Goal: Task Accomplishment & Management: Use online tool/utility

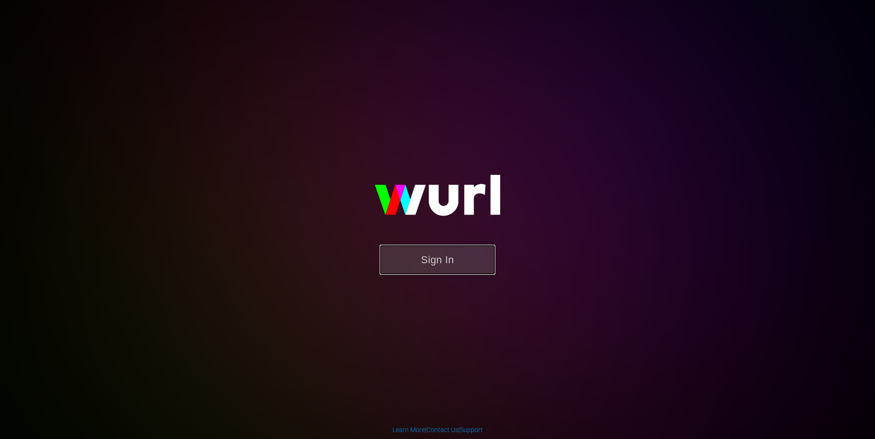
click at [424, 248] on button "Sign In" at bounding box center [437, 260] width 116 height 30
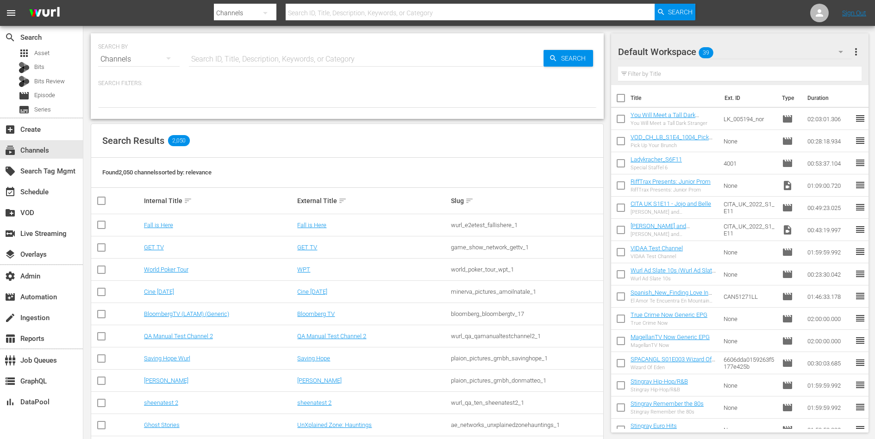
click at [363, 103] on div at bounding box center [347, 100] width 498 height 16
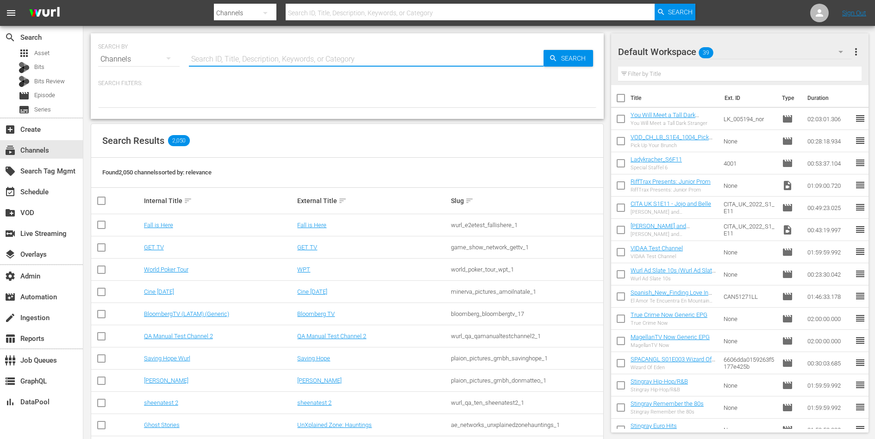
click at [331, 64] on input "text" at bounding box center [366, 59] width 354 height 22
type input "gfn"
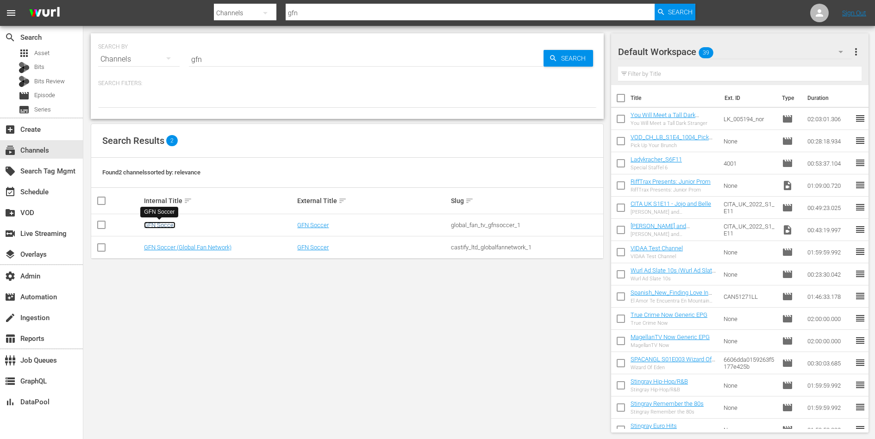
click at [160, 223] on link "GFN Soccer" at bounding box center [159, 225] width 31 height 7
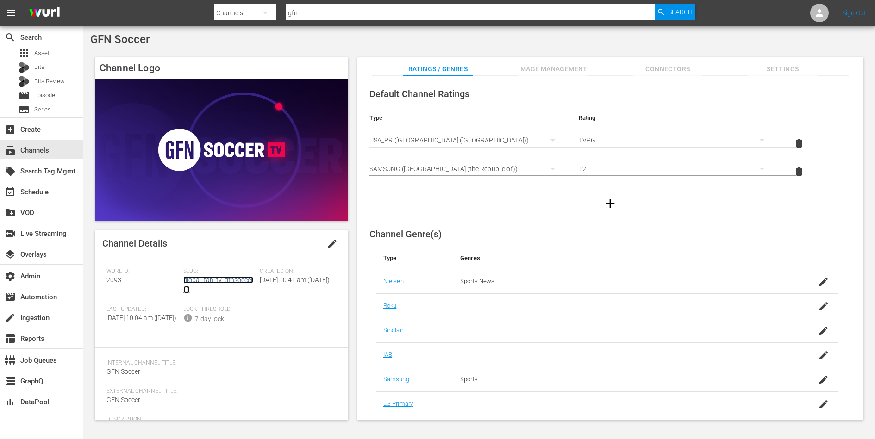
click at [223, 279] on link "global_fan_tv_gfnsoccer_1" at bounding box center [218, 284] width 70 height 17
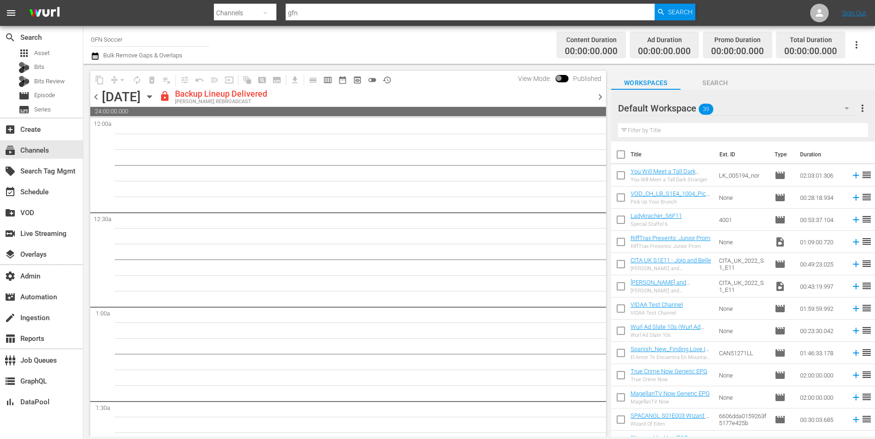
click at [599, 98] on span "chevron_right" at bounding box center [600, 97] width 12 height 12
click at [155, 43] on input "GFN Soccer" at bounding box center [150, 39] width 118 height 22
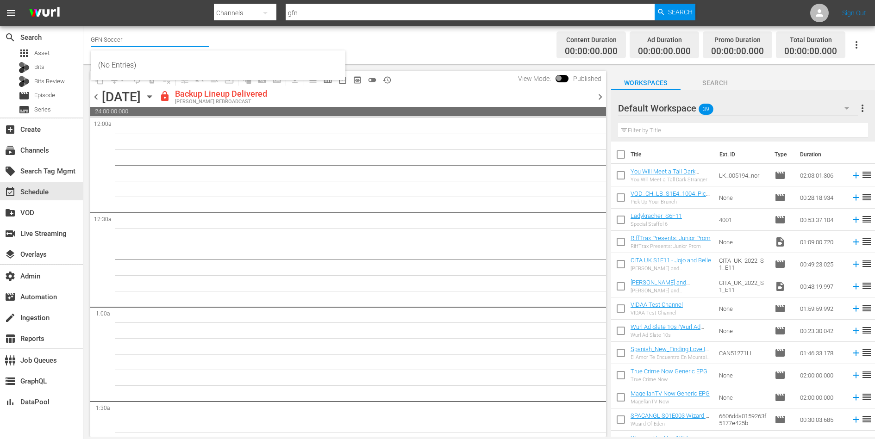
click at [155, 43] on input "GFN Soccer" at bounding box center [150, 39] width 118 height 22
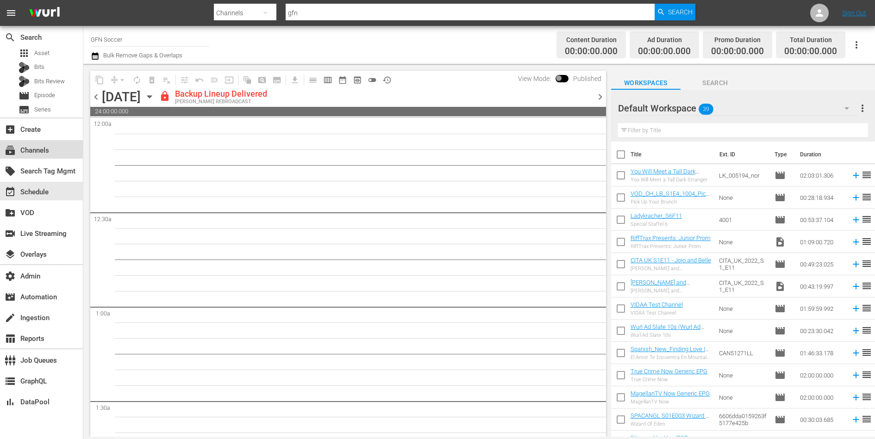
click at [37, 156] on div "subscriptions Channels" at bounding box center [41, 149] width 83 height 19
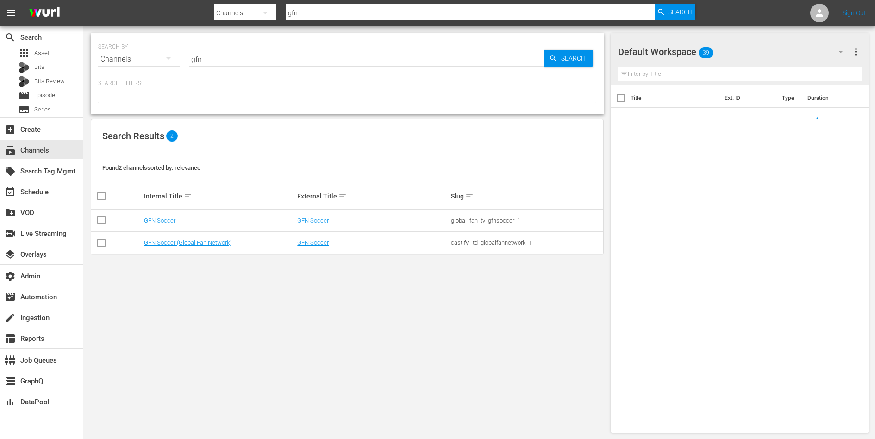
click at [234, 58] on input "gfn" at bounding box center [366, 59] width 354 height 22
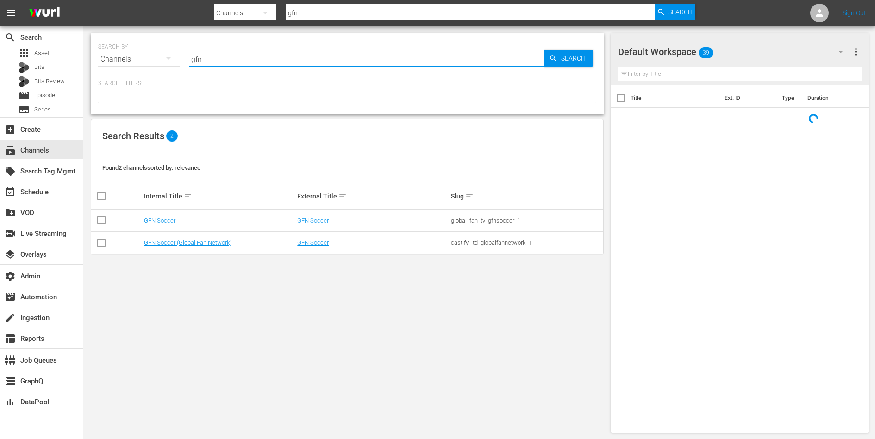
click at [234, 58] on input "gfn" at bounding box center [366, 59] width 354 height 22
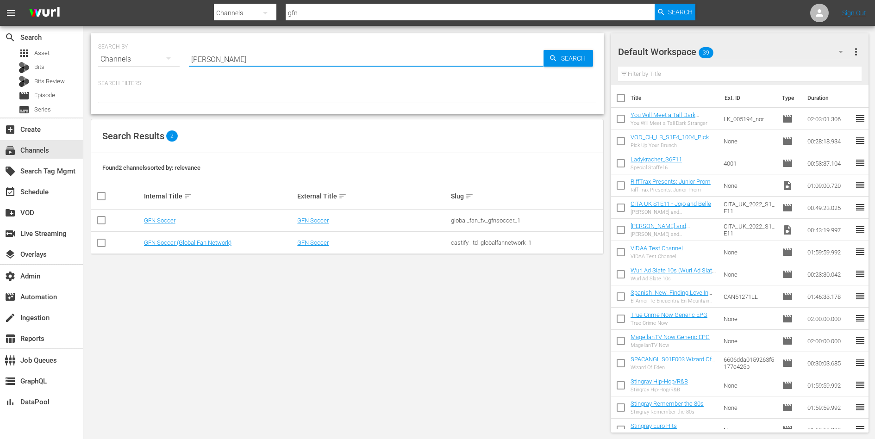
type input "[PERSON_NAME]"
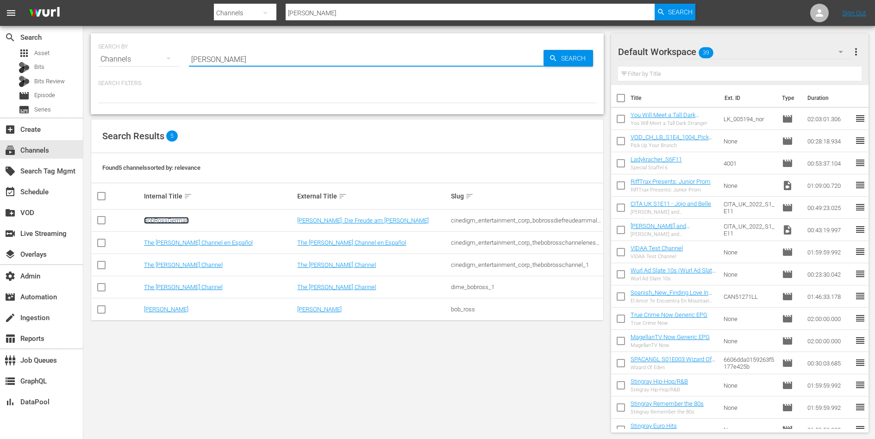
click at [177, 220] on link "BobRossGerman" at bounding box center [166, 220] width 45 height 7
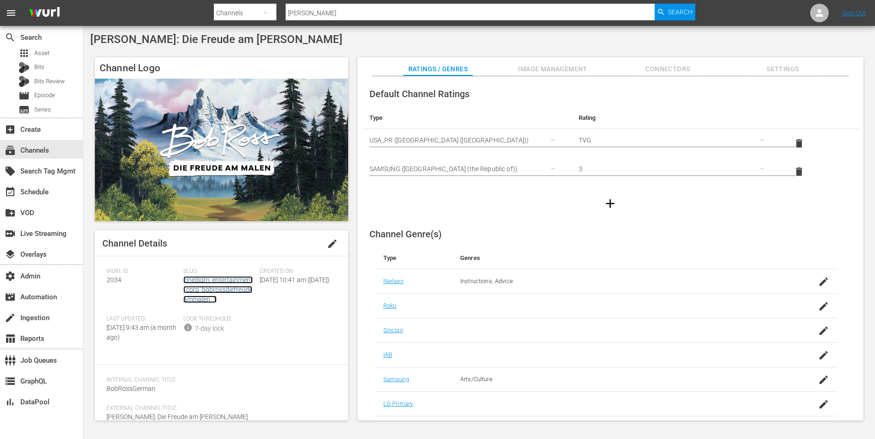
click at [214, 286] on link "cinedigm_entertainment_corp_bobrossdiefreudeammalen_1" at bounding box center [217, 289] width 69 height 27
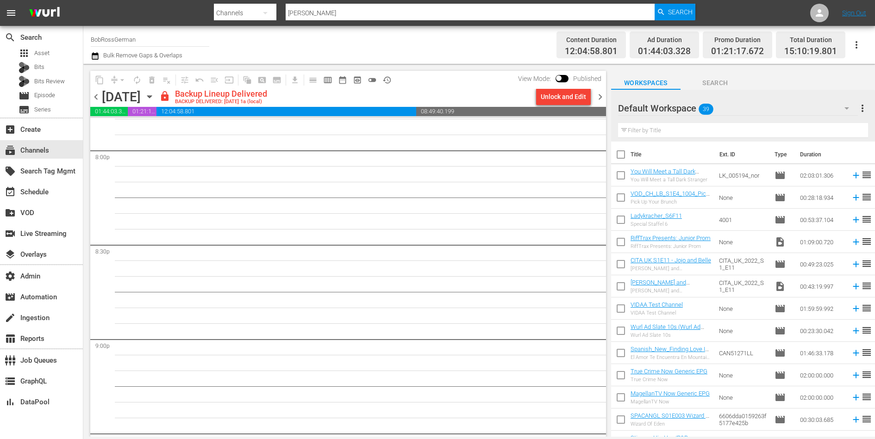
scroll to position [4212, 0]
click at [601, 97] on span "chevron_right" at bounding box center [600, 97] width 12 height 12
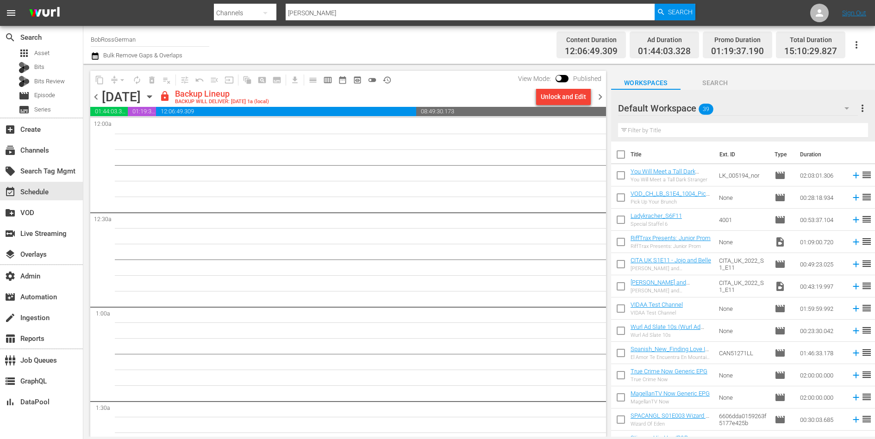
click at [597, 97] on span "chevron_right" at bounding box center [600, 97] width 12 height 12
click at [600, 96] on span "chevron_right" at bounding box center [600, 97] width 12 height 12
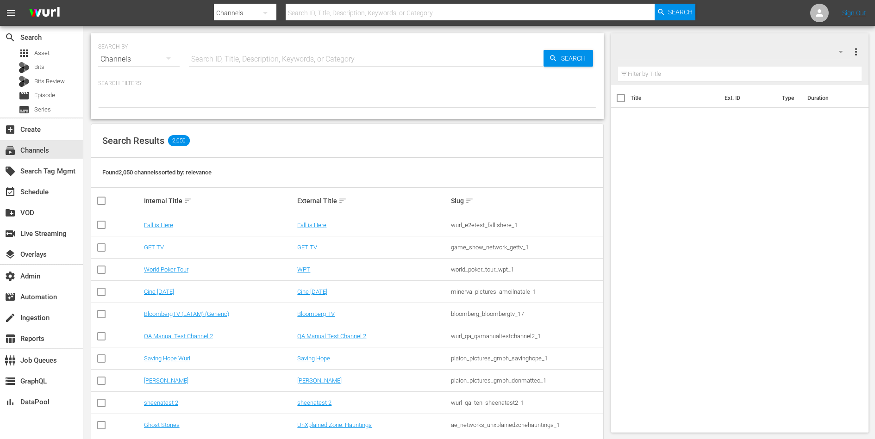
click at [260, 60] on input "text" at bounding box center [366, 59] width 354 height 22
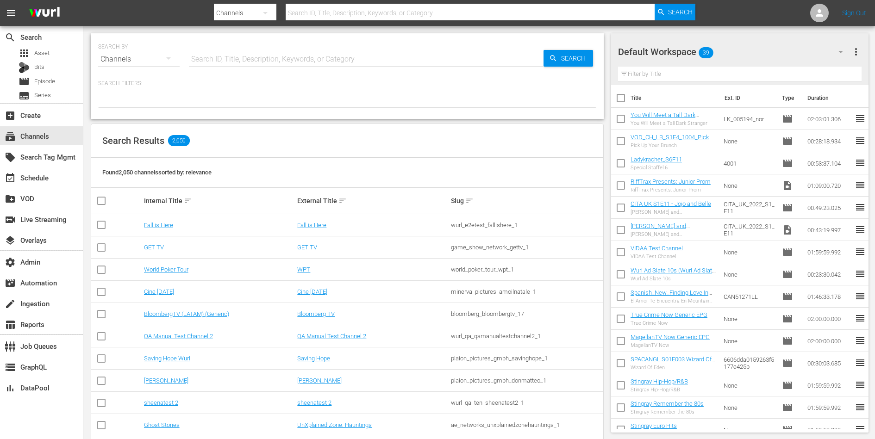
click at [280, 57] on input "text" at bounding box center [366, 59] width 354 height 22
type input "global"
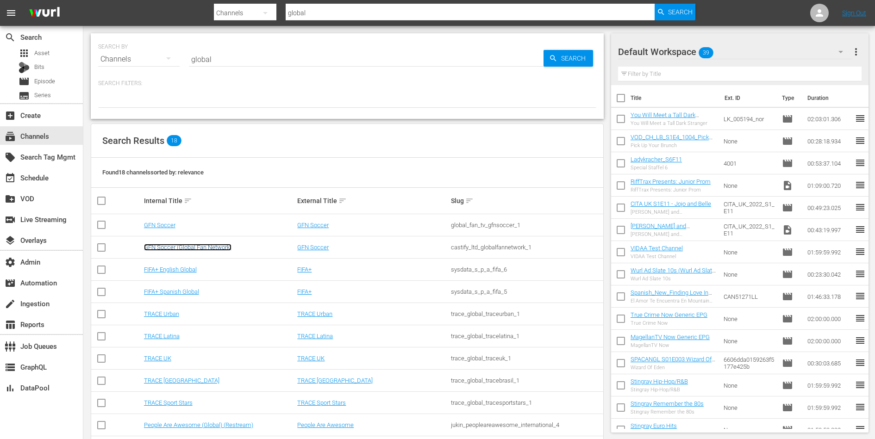
click at [177, 248] on link "GFN Soccer (Global Fan Network)" at bounding box center [187, 247] width 87 height 7
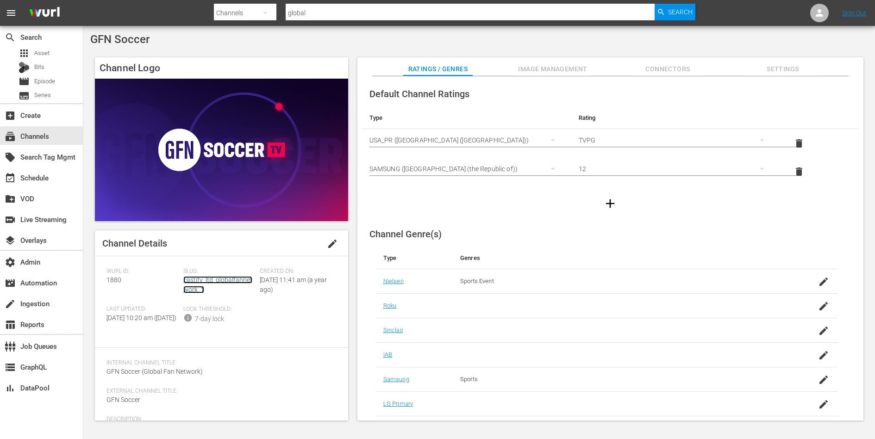
click at [212, 282] on link "castify_ltd_globalfannetwork_1" at bounding box center [217, 284] width 69 height 17
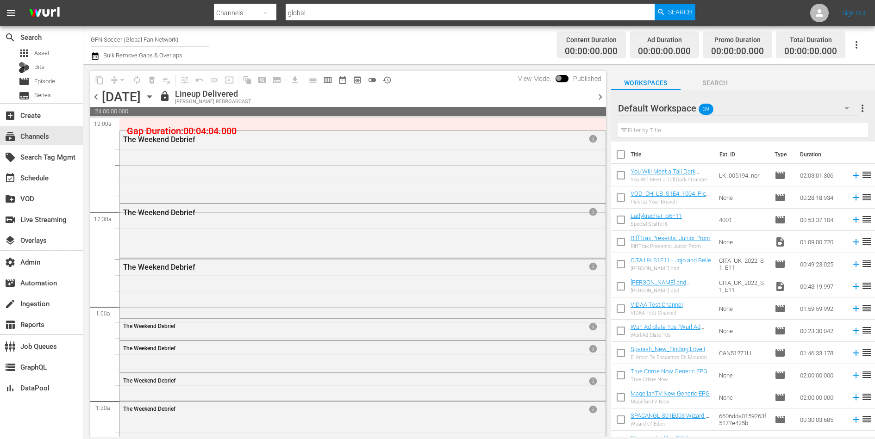
click at [114, 39] on input "GFN Soccer (Global Fan Network)" at bounding box center [150, 39] width 118 height 22
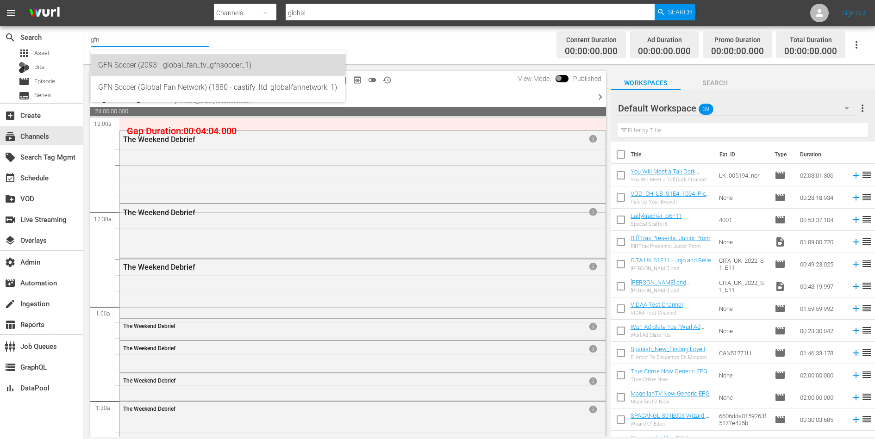
click at [126, 62] on div "GFN Soccer (2093 - global_fan_tv_gfnsoccer_1)" at bounding box center [218, 65] width 240 height 22
type input "GFN Soccer (2093 - global_fan_tv_gfnsoccer_1)"
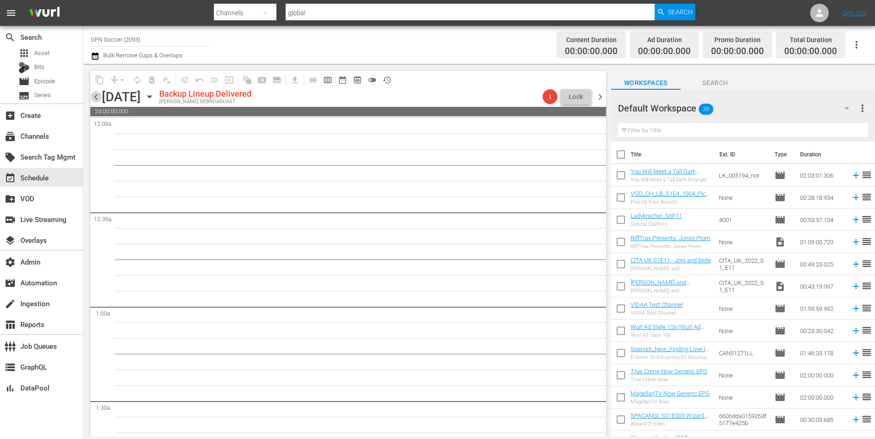
click at [95, 98] on span "chevron_left" at bounding box center [96, 97] width 12 height 12
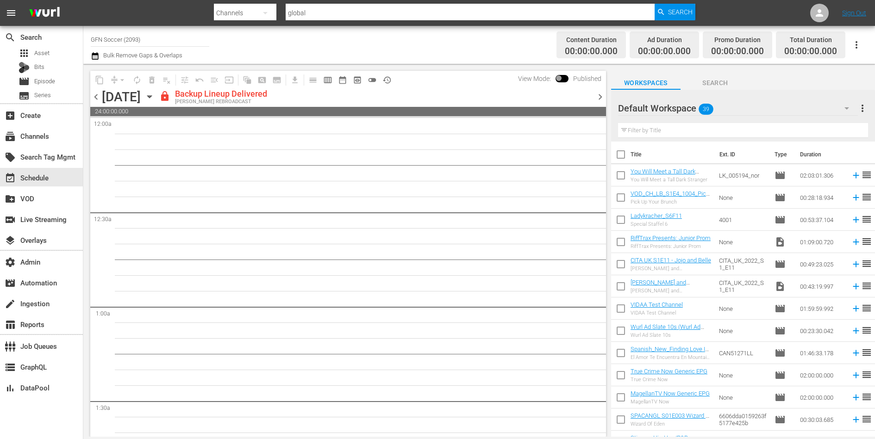
click at [95, 98] on span "chevron_left" at bounding box center [96, 97] width 12 height 12
click at [360, 75] on span "preview_outlined" at bounding box center [357, 79] width 9 height 9
